Goal: Task Accomplishment & Management: Use online tool/utility

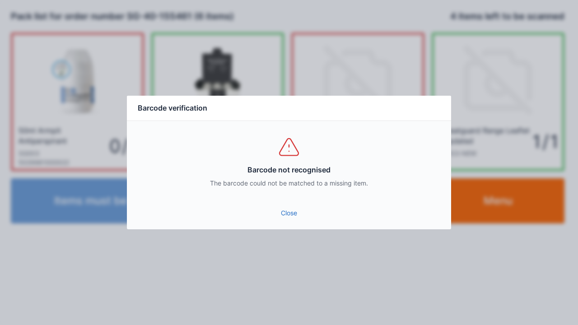
click at [287, 218] on link "Close" at bounding box center [289, 213] width 310 height 16
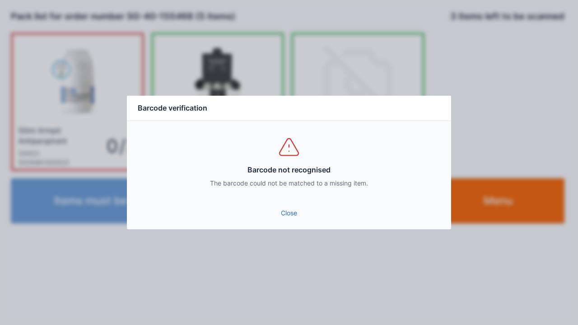
click at [284, 206] on link "Close" at bounding box center [289, 213] width 310 height 16
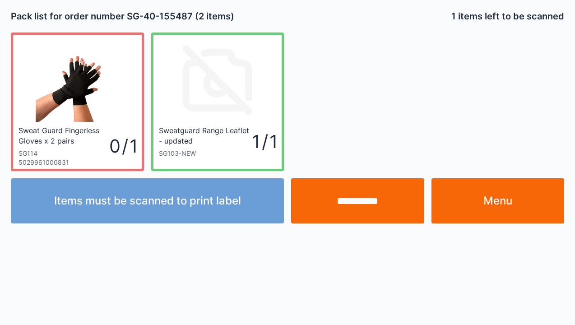
click at [354, 209] on input "**********" at bounding box center [357, 200] width 133 height 45
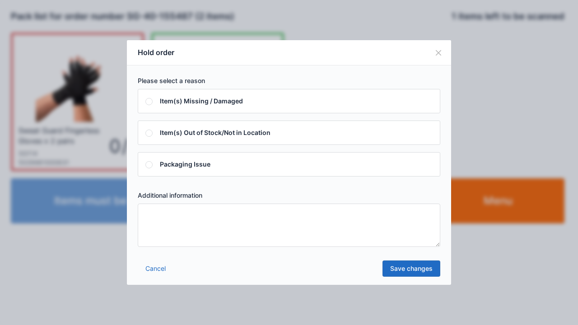
click at [148, 214] on textarea at bounding box center [289, 225] width 302 height 43
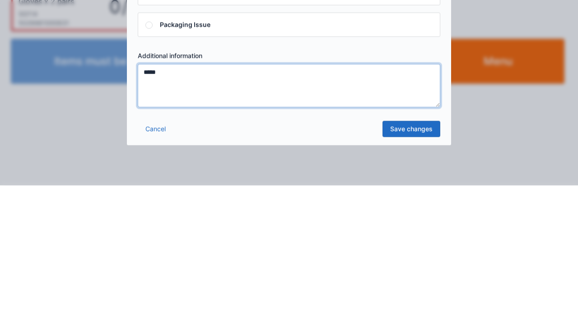
type textarea "*****"
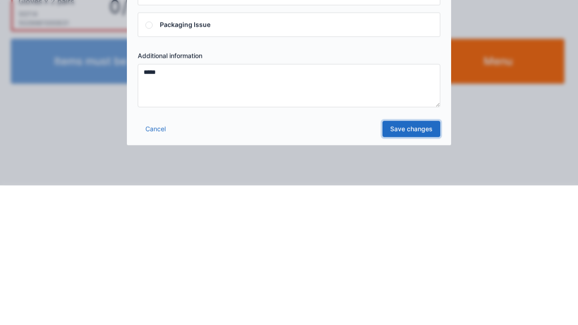
click at [404, 273] on link "Save changes" at bounding box center [411, 268] width 58 height 16
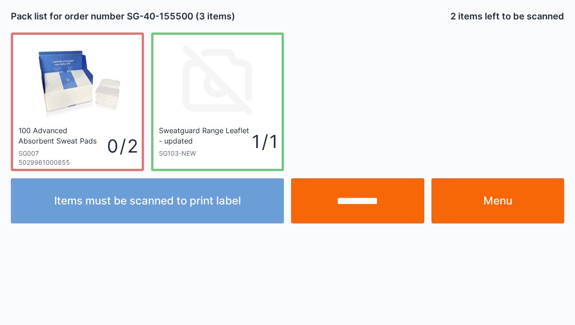
click at [366, 213] on input "**********" at bounding box center [357, 200] width 133 height 45
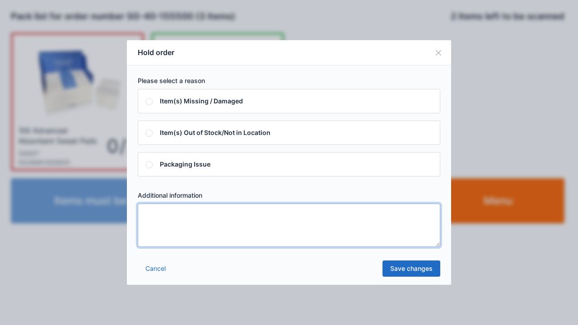
click at [146, 214] on textarea at bounding box center [289, 225] width 302 height 43
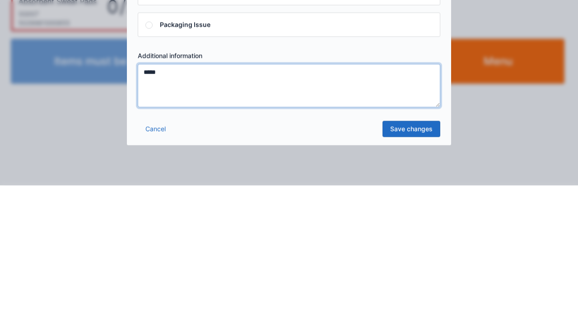
type textarea "*****"
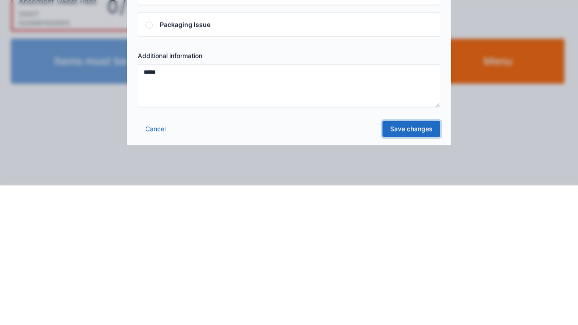
click at [412, 274] on link "Save changes" at bounding box center [411, 268] width 58 height 16
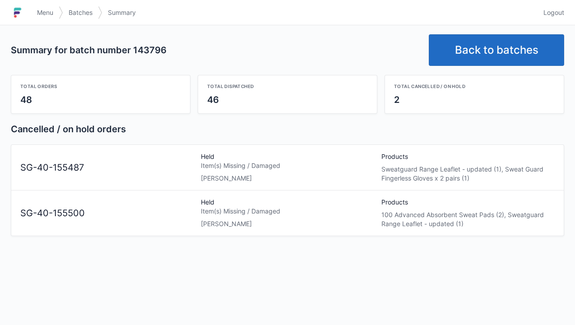
click at [50, 16] on span "Menu" at bounding box center [45, 12] width 16 height 9
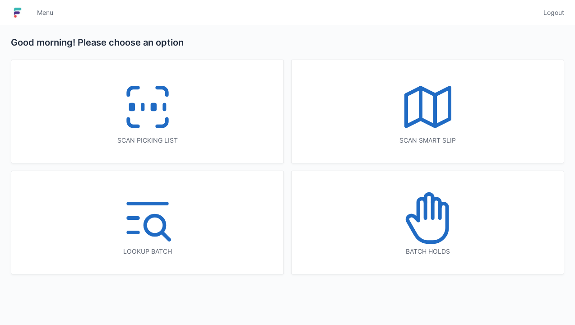
click at [433, 222] on icon at bounding box center [428, 218] width 58 height 58
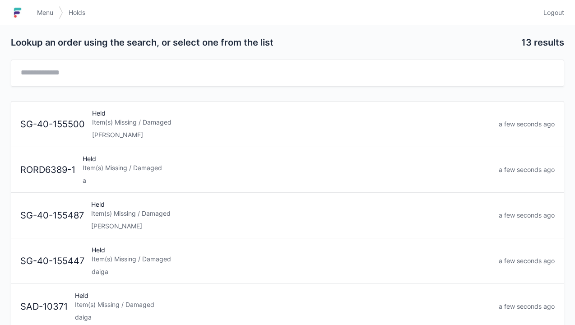
click at [128, 131] on div "[PERSON_NAME]" at bounding box center [291, 134] width 399 height 9
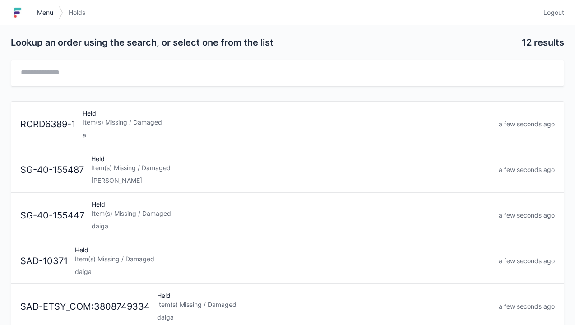
click at [43, 8] on span "Menu" at bounding box center [45, 12] width 16 height 9
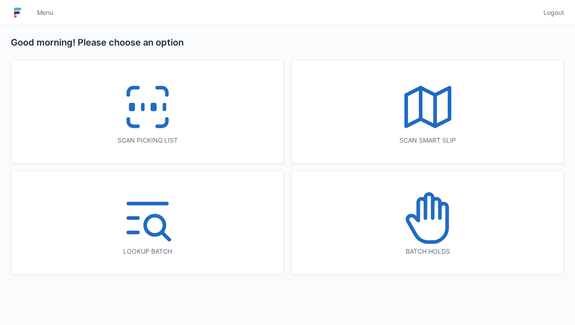
click at [143, 121] on icon at bounding box center [148, 107] width 58 height 58
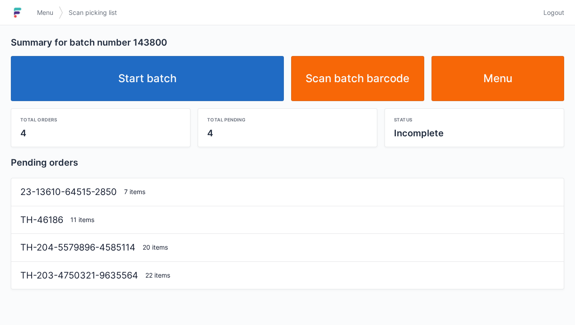
click at [157, 84] on link "Start batch" at bounding box center [147, 78] width 273 height 45
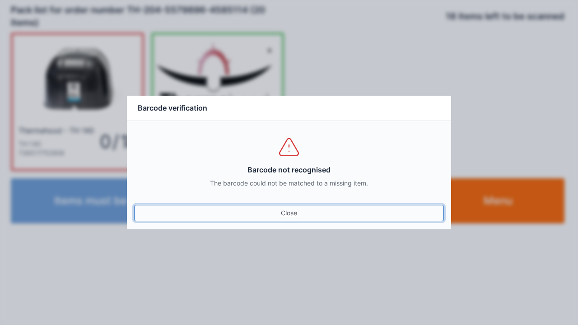
click at [296, 217] on link "Close" at bounding box center [289, 213] width 310 height 16
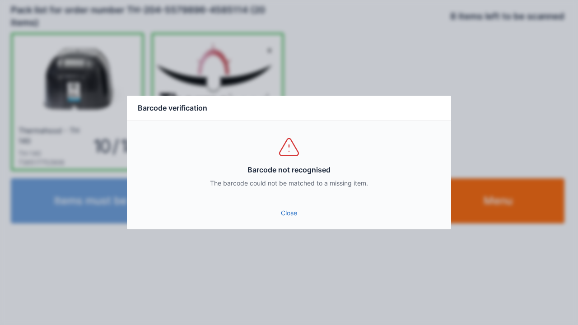
click at [289, 220] on link "Close" at bounding box center [289, 213] width 310 height 16
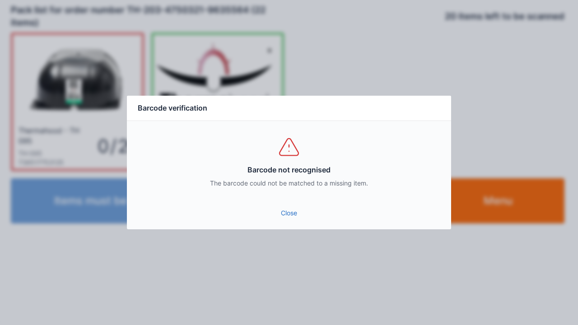
click at [288, 212] on link "Close" at bounding box center [289, 213] width 310 height 16
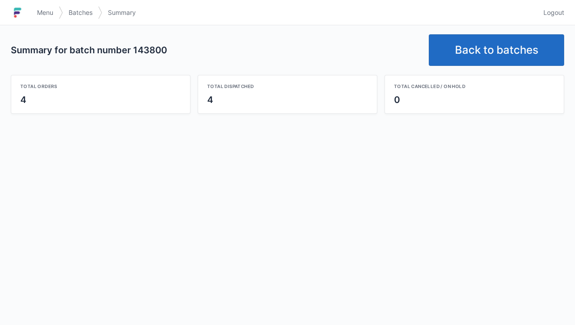
click at [486, 45] on link "Back to batches" at bounding box center [496, 50] width 135 height 32
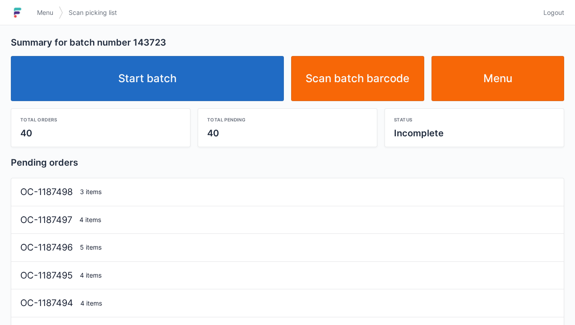
click at [167, 75] on link "Start batch" at bounding box center [147, 78] width 273 height 45
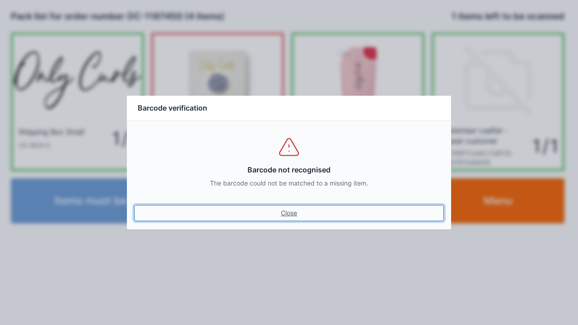
click at [288, 220] on link "Close" at bounding box center [289, 213] width 310 height 16
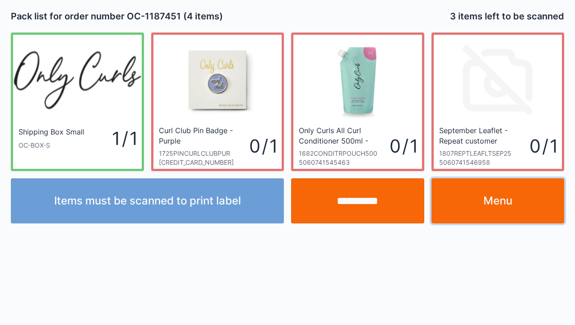
click at [491, 212] on link "Menu" at bounding box center [497, 200] width 133 height 45
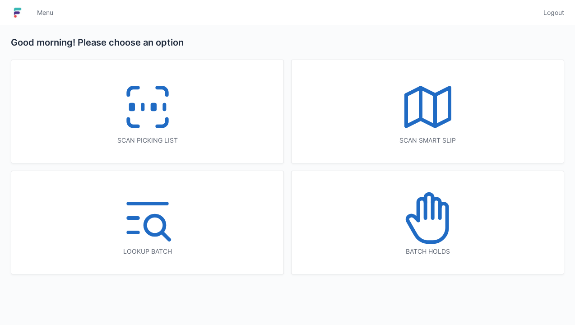
click at [136, 124] on icon at bounding box center [148, 107] width 58 height 58
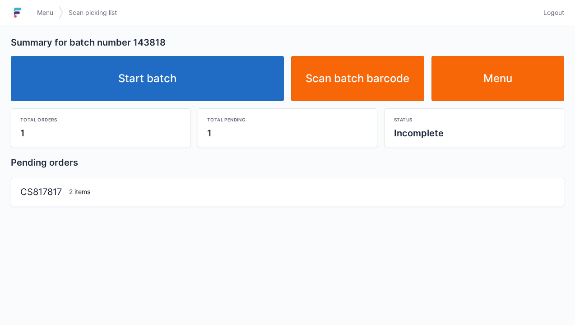
click at [134, 92] on link "Start batch" at bounding box center [147, 78] width 273 height 45
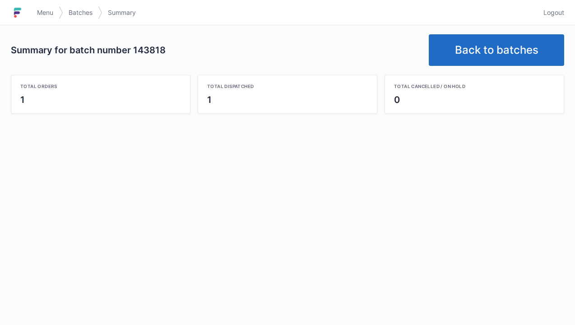
click at [485, 56] on link "Back to batches" at bounding box center [496, 50] width 135 height 32
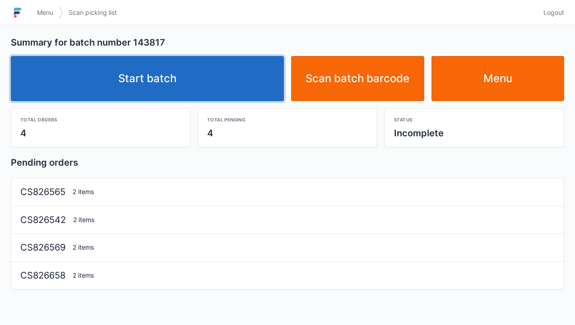
click at [172, 75] on link "Start batch" at bounding box center [147, 78] width 273 height 45
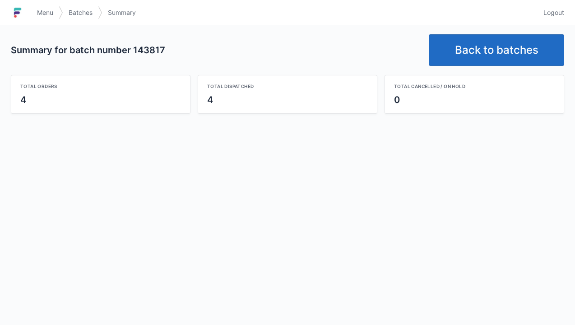
click at [502, 54] on link "Back to batches" at bounding box center [496, 50] width 135 height 32
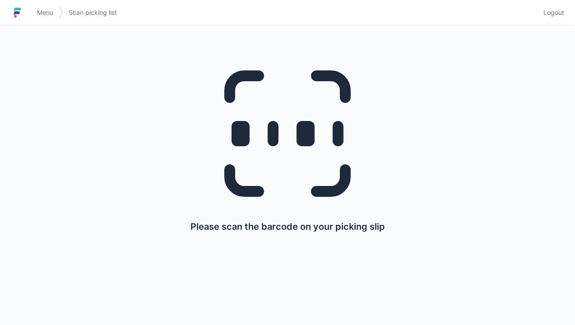
click at [46, 12] on span "Menu" at bounding box center [45, 12] width 16 height 9
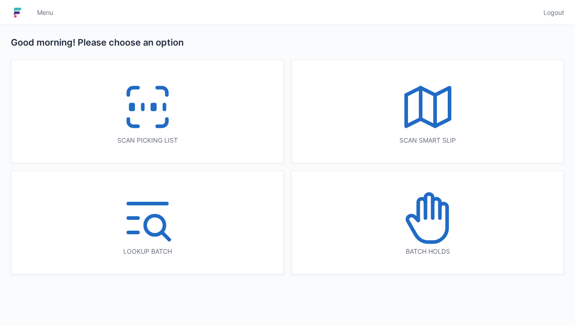
click at [151, 122] on icon at bounding box center [148, 107] width 58 height 58
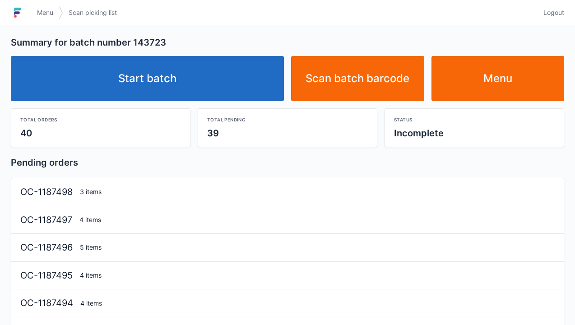
click at [176, 91] on link "Start batch" at bounding box center [147, 78] width 273 height 45
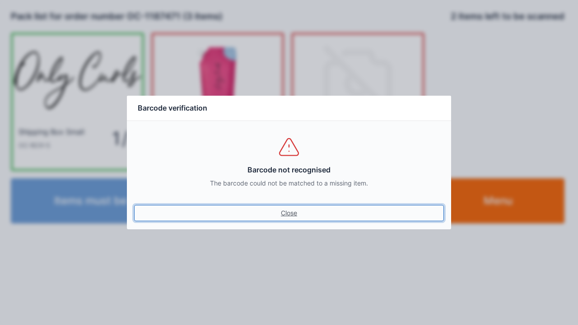
click at [287, 214] on link "Close" at bounding box center [289, 213] width 310 height 16
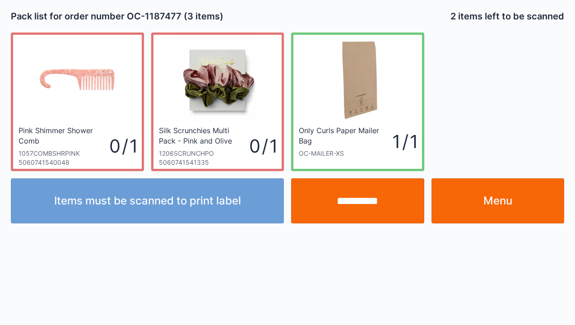
click at [512, 204] on link "Menu" at bounding box center [497, 200] width 133 height 45
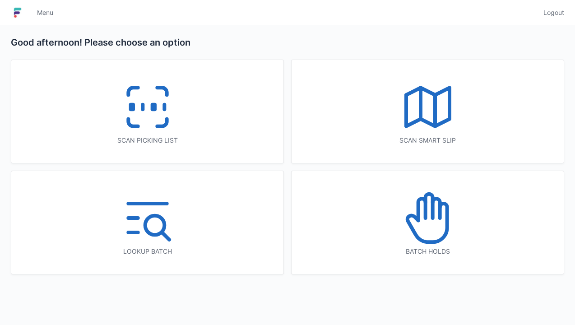
click at [155, 116] on icon at bounding box center [148, 107] width 58 height 58
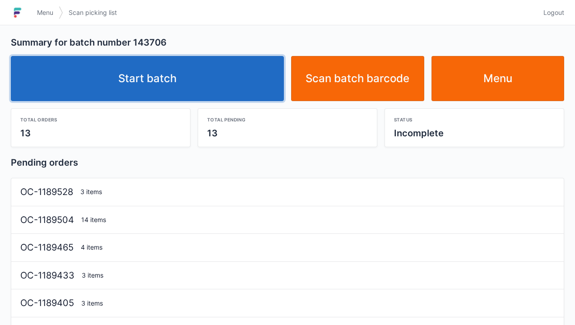
click at [154, 86] on link "Start batch" at bounding box center [147, 78] width 273 height 45
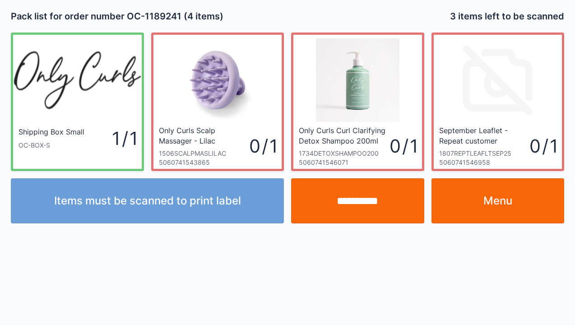
click at [495, 207] on link "Menu" at bounding box center [497, 200] width 133 height 45
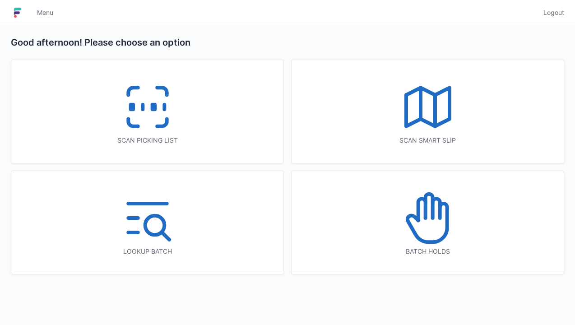
click at [150, 98] on icon at bounding box center [148, 107] width 58 height 58
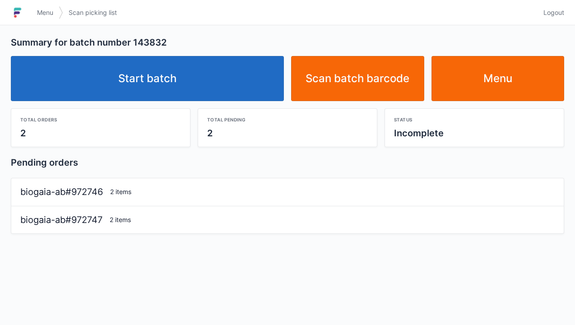
click at [146, 99] on link "Start batch" at bounding box center [147, 78] width 273 height 45
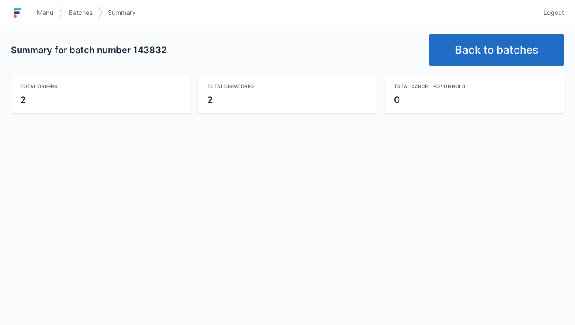
click at [492, 51] on link "Back to batches" at bounding box center [496, 50] width 135 height 32
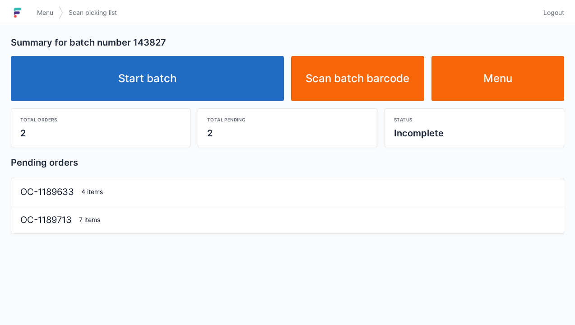
click at [176, 67] on link "Start batch" at bounding box center [147, 78] width 273 height 45
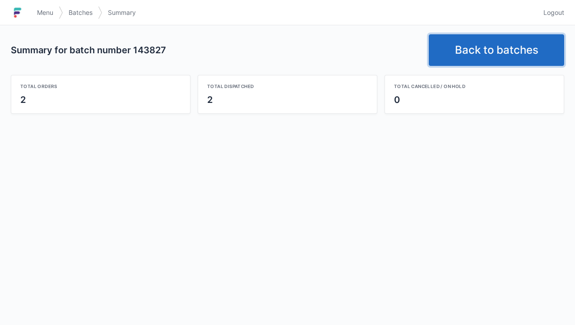
click at [490, 62] on link "Back to batches" at bounding box center [496, 50] width 135 height 32
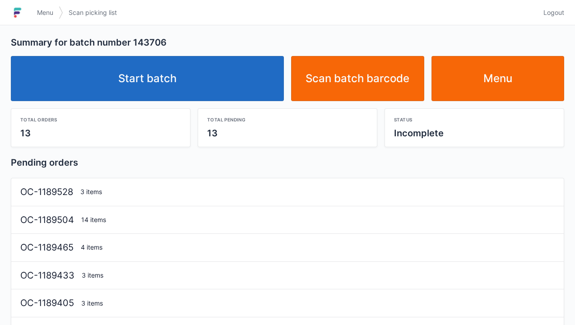
click at [174, 89] on link "Start batch" at bounding box center [147, 78] width 273 height 45
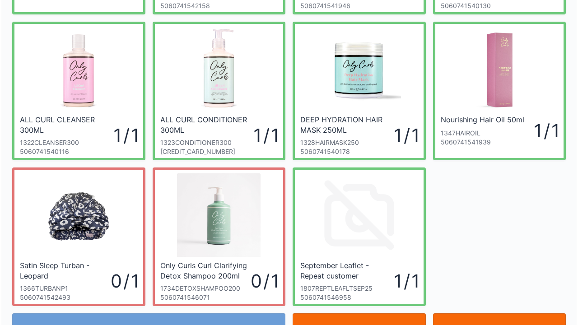
scroll to position [165, 0]
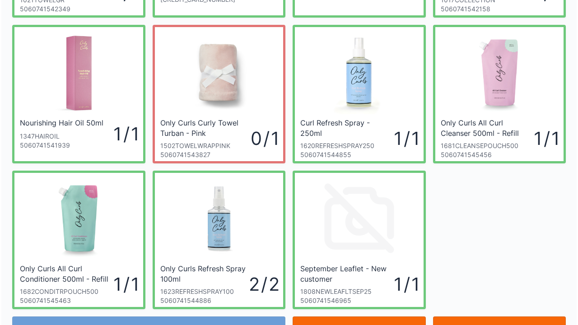
scroll to position [167, 0]
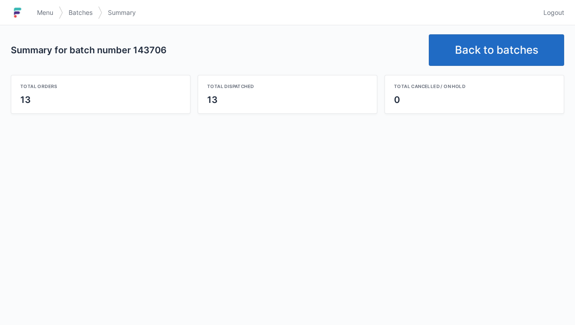
click at [495, 46] on link "Back to batches" at bounding box center [496, 50] width 135 height 32
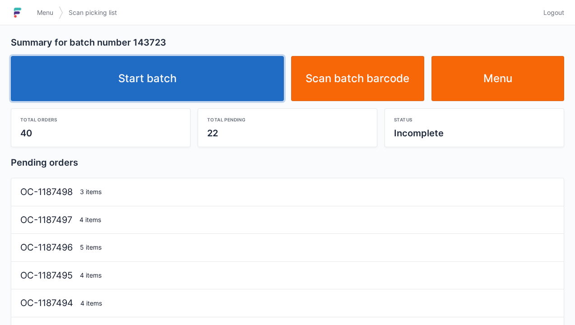
click at [166, 83] on link "Start batch" at bounding box center [147, 78] width 273 height 45
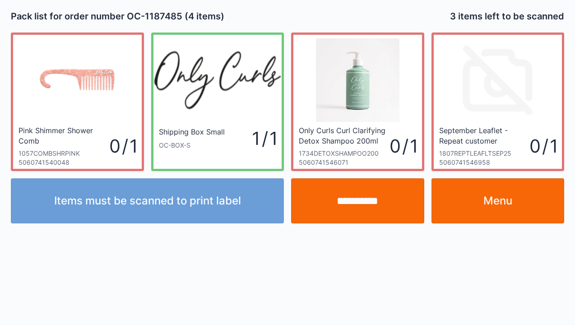
click at [504, 201] on link "Menu" at bounding box center [497, 200] width 133 height 45
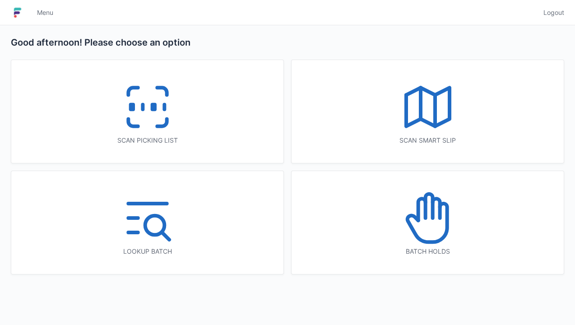
click at [152, 110] on rect at bounding box center [153, 107] width 2 height 5
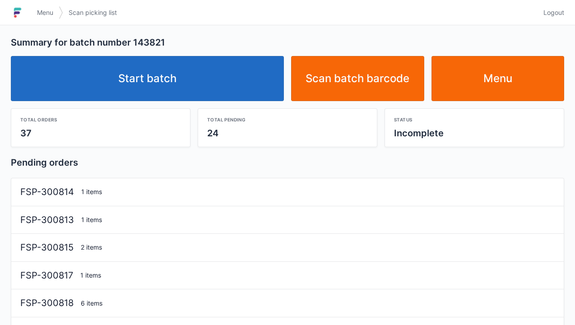
click at [134, 78] on link "Start batch" at bounding box center [147, 78] width 273 height 45
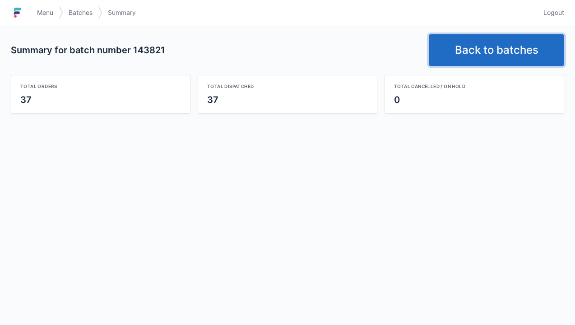
click at [500, 52] on link "Back to batches" at bounding box center [496, 50] width 135 height 32
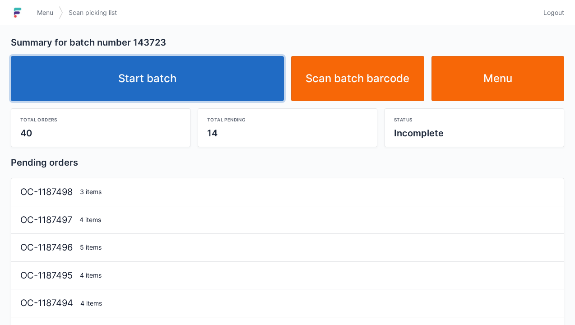
click at [144, 80] on link "Start batch" at bounding box center [147, 78] width 273 height 45
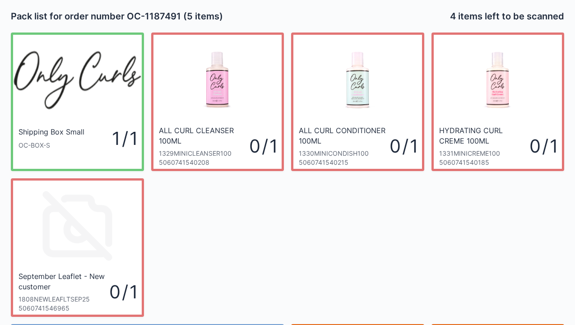
scroll to position [52, 0]
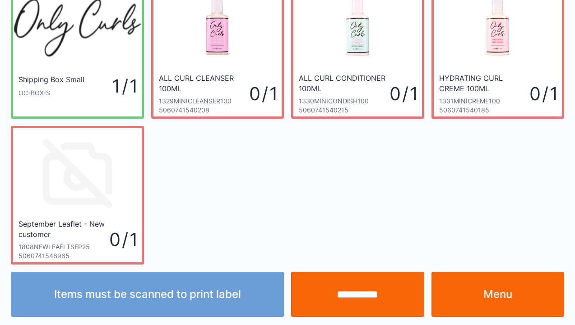
click at [490, 299] on link "Menu" at bounding box center [497, 294] width 133 height 45
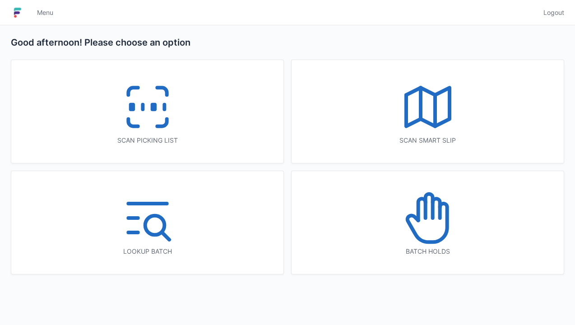
click at [139, 107] on icon at bounding box center [148, 107] width 58 height 58
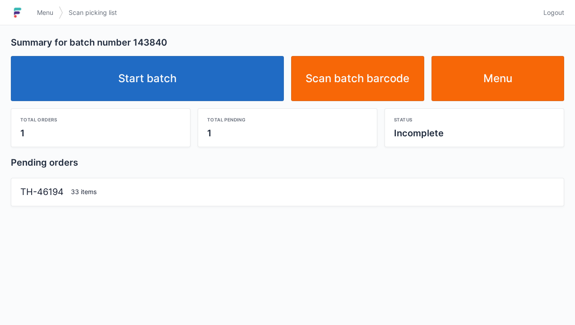
click at [159, 76] on link "Start batch" at bounding box center [147, 78] width 273 height 45
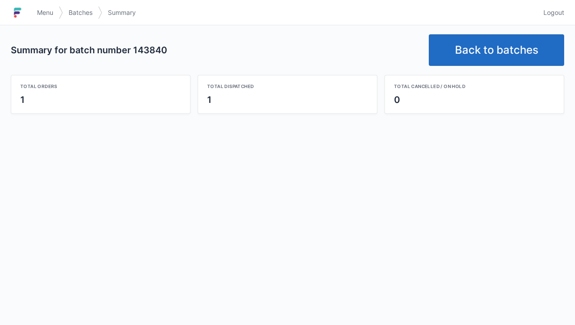
click at [491, 43] on link "Back to batches" at bounding box center [496, 50] width 135 height 32
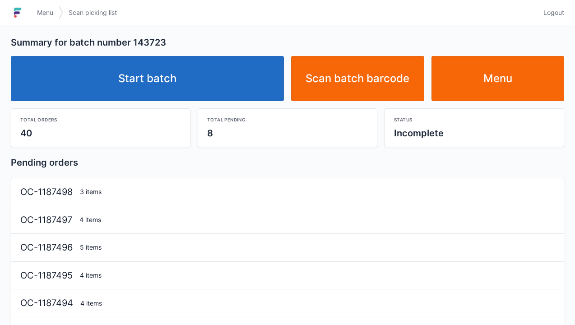
click at [187, 73] on link "Start batch" at bounding box center [147, 78] width 273 height 45
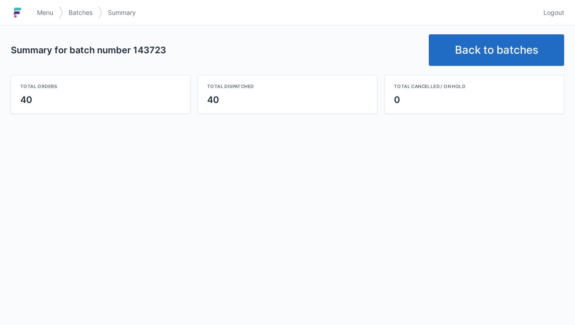
click at [492, 49] on link "Back to batches" at bounding box center [496, 50] width 135 height 32
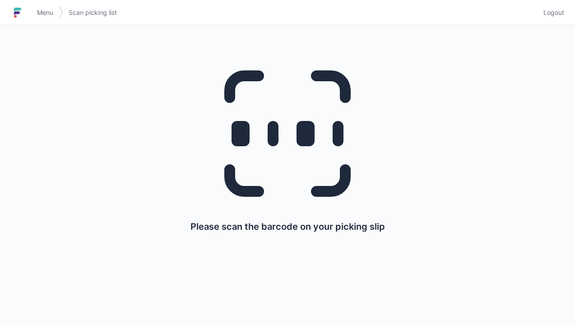
click at [53, 11] on span "Menu" at bounding box center [45, 12] width 16 height 9
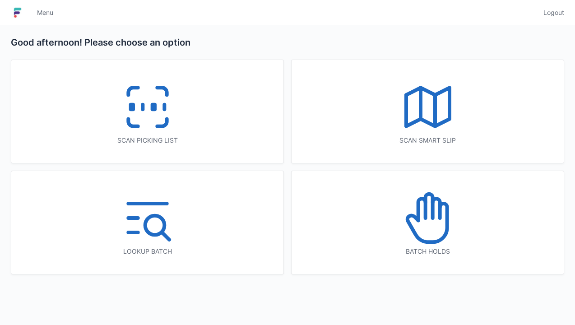
click at [149, 119] on icon at bounding box center [148, 107] width 58 height 58
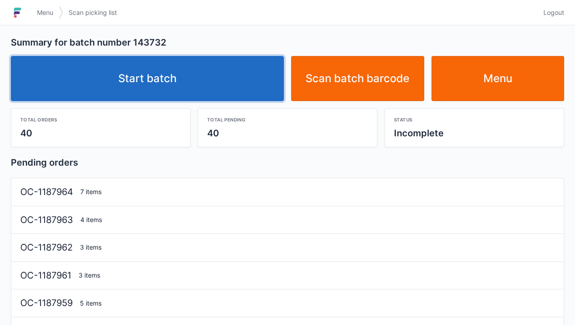
click at [160, 89] on link "Start batch" at bounding box center [147, 78] width 273 height 45
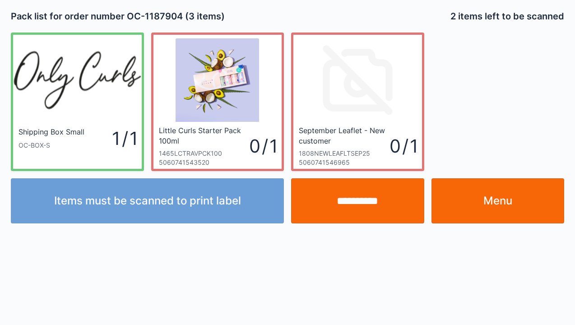
click at [491, 202] on link "Menu" at bounding box center [497, 200] width 133 height 45
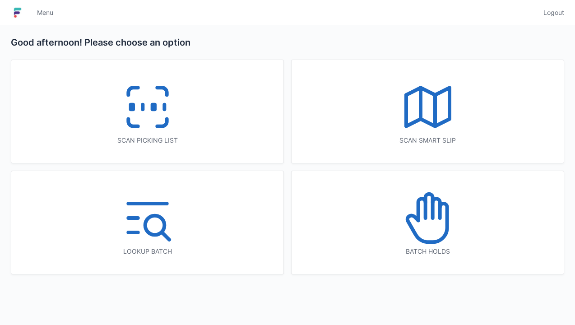
click at [134, 125] on icon at bounding box center [132, 122] width 9 height 7
